Goal: Communication & Community: Participate in discussion

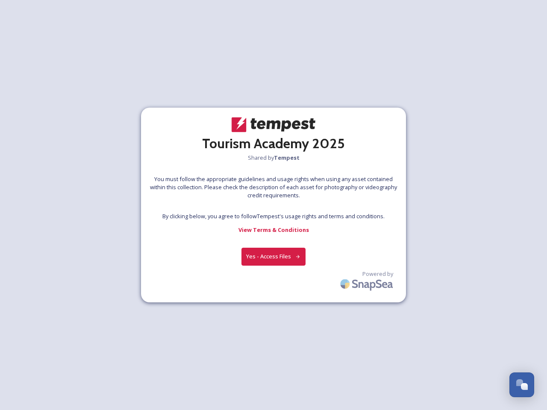
click at [273, 205] on div at bounding box center [273, 205] width 0 height 13
click at [273, 256] on button "Yes - Access Files" at bounding box center [273, 257] width 64 height 18
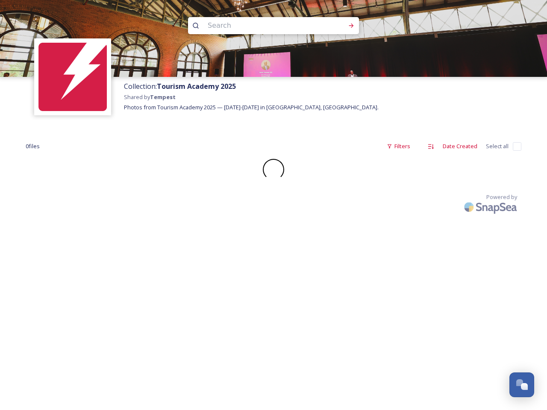
click at [367, 282] on div "Collection: Tourism Academy 2025 Shared by Tempest Photos from Tourism Academy …" at bounding box center [273, 205] width 547 height 410
click at [521, 385] on div "Open Chat" at bounding box center [524, 386] width 7 height 7
